Goal: Information Seeking & Learning: Learn about a topic

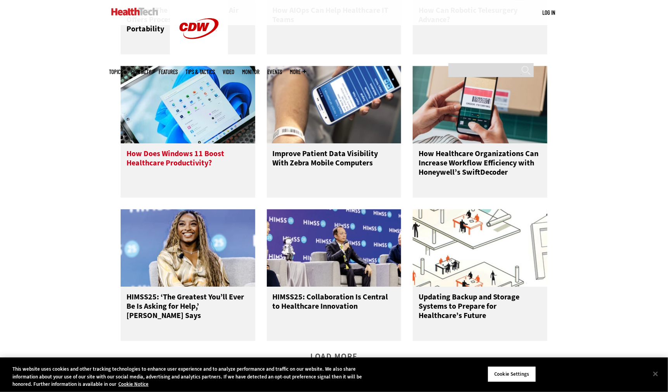
scroll to position [775, 0]
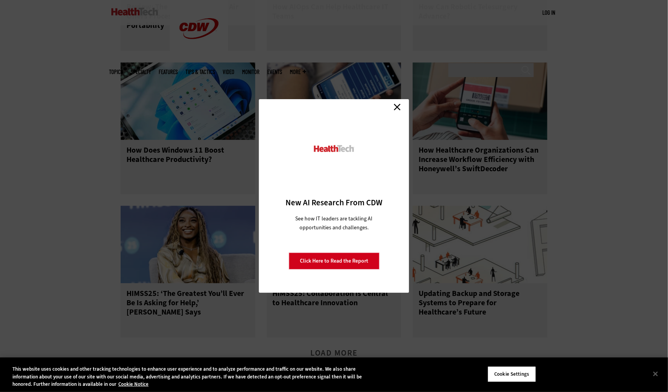
click at [394, 106] on link "Close" at bounding box center [397, 107] width 12 height 12
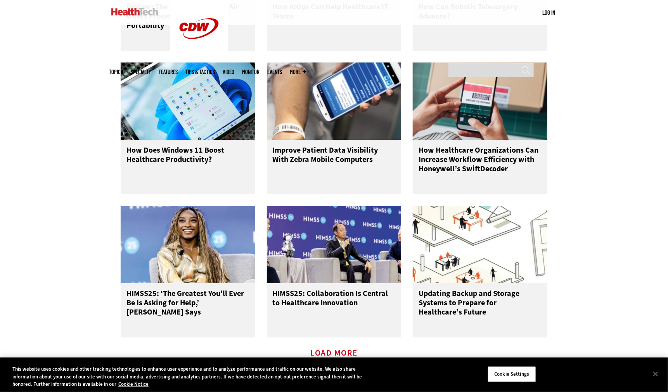
click at [352, 350] on link "Load More" at bounding box center [333, 360] width 47 height 21
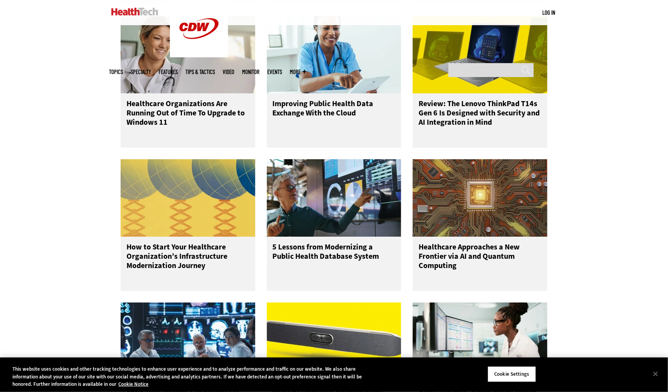
scroll to position [1115, 0]
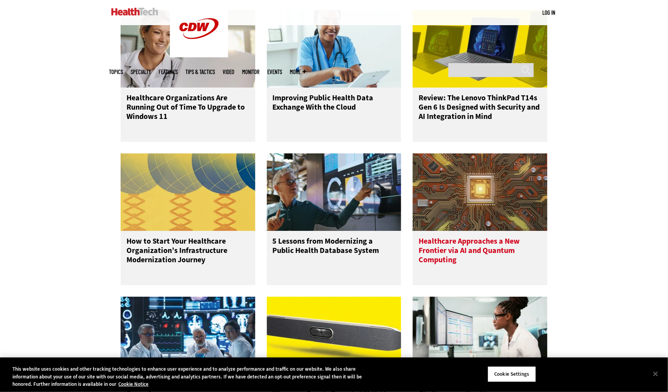
click at [452, 237] on h3 "Healthcare Approaches a New Frontier via AI and Quantum Computing" at bounding box center [479, 252] width 123 height 31
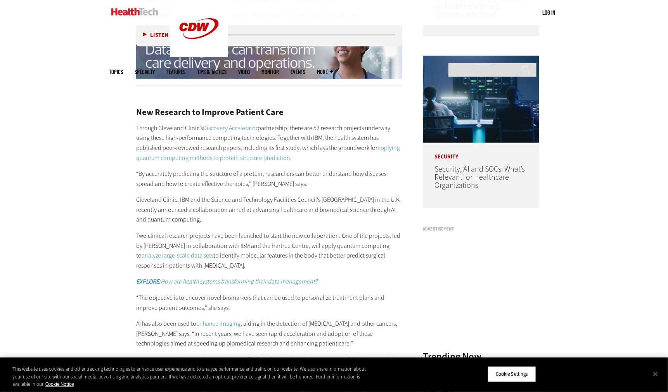
scroll to position [630, 0]
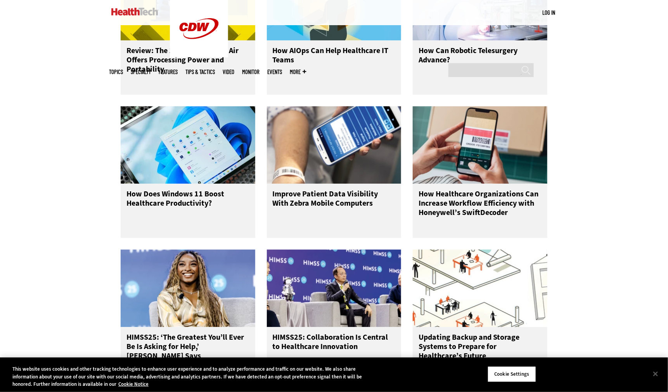
scroll to position [731, 0]
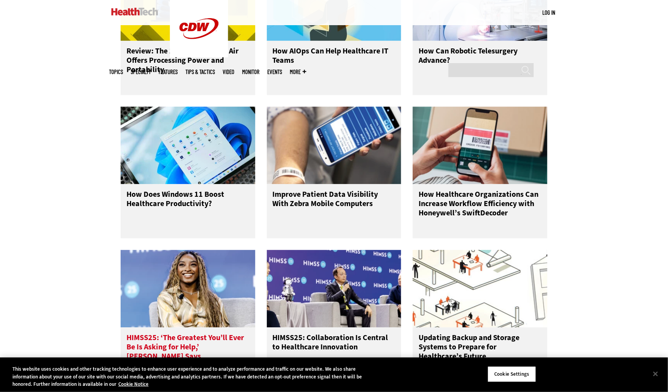
click at [189, 333] on h3 "HIMSS25: ‘The Greatest You’ll Ever Be Is Asking for Help,’ [PERSON_NAME] Says" at bounding box center [187, 348] width 123 height 31
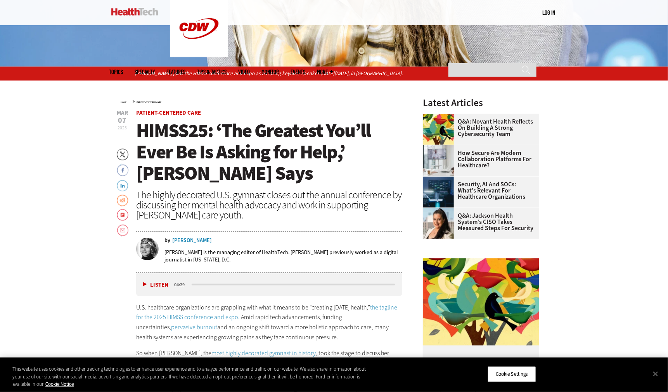
scroll to position [242, 0]
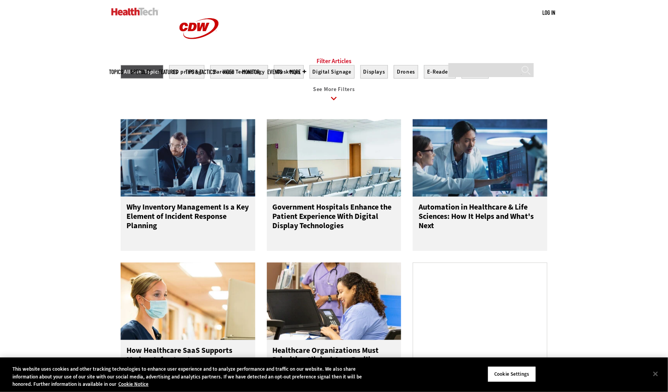
scroll to position [291, 0]
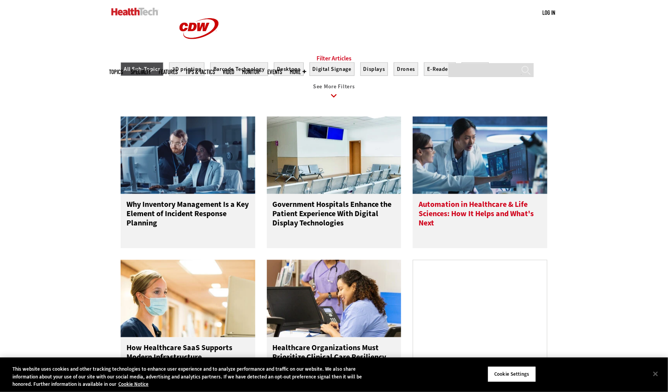
click at [470, 200] on h3 "Automation in Healthcare & Life Sciences: How It Helps and What's Next" at bounding box center [479, 215] width 123 height 31
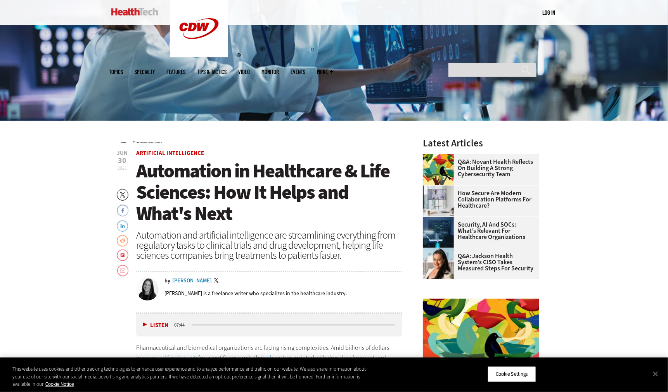
scroll to position [194, 0]
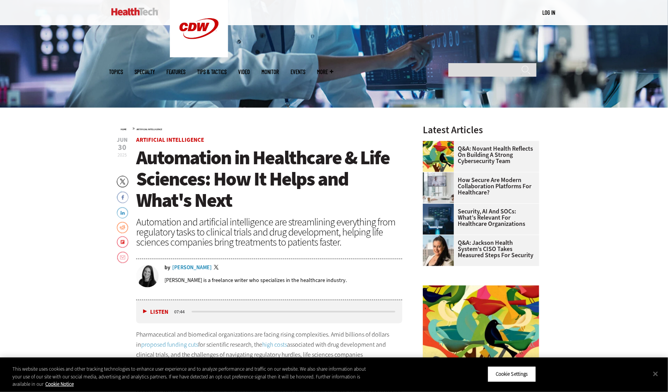
click at [184, 228] on div "Automation and artificial intelligence are streamlining everything from regulat…" at bounding box center [269, 232] width 266 height 30
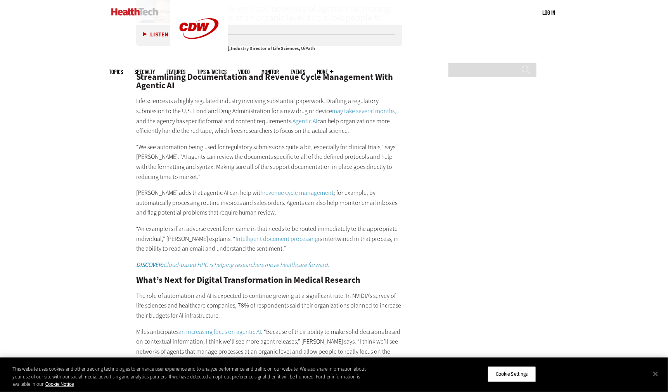
scroll to position [1454, 0]
